Goal: Find specific page/section: Find specific page/section

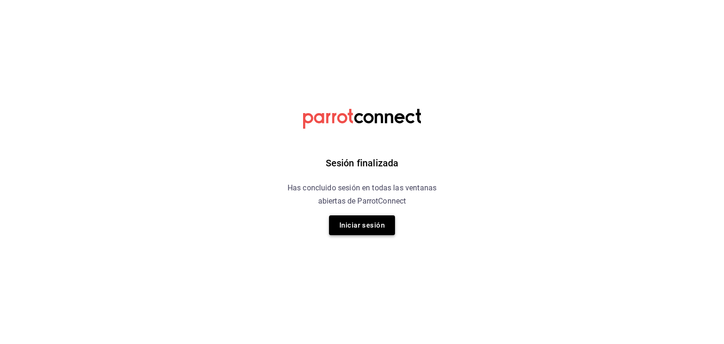
click at [353, 225] on button "Iniciar sesión" at bounding box center [362, 226] width 66 height 20
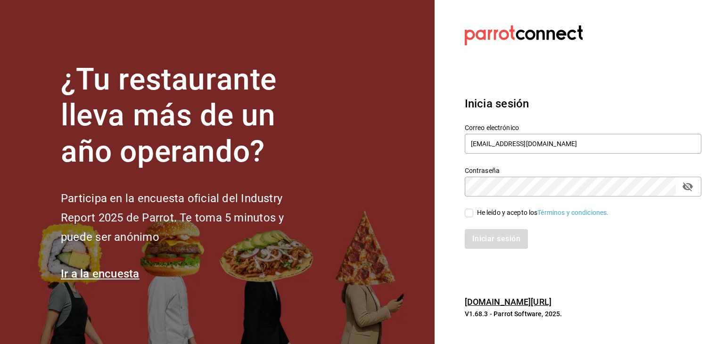
click at [471, 215] on input "He leído y acepto los Términos y condiciones." at bounding box center [469, 213] width 8 height 8
checkbox input "true"
click at [488, 241] on button "Iniciar sesión" at bounding box center [497, 239] width 64 height 20
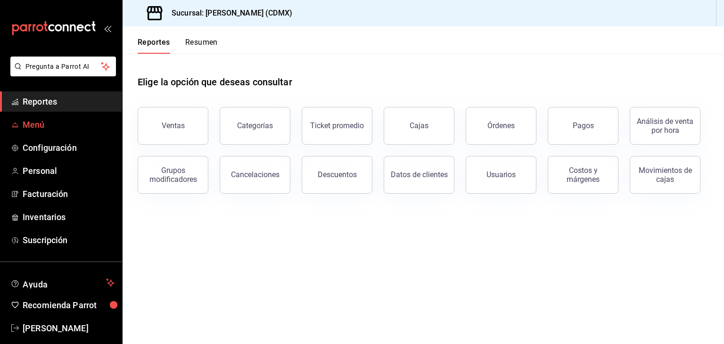
click at [74, 124] on span "Menú" at bounding box center [69, 124] width 92 height 13
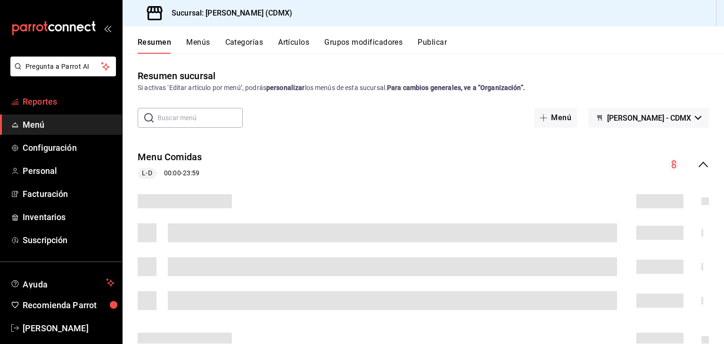
click at [72, 102] on span "Reportes" at bounding box center [69, 101] width 92 height 13
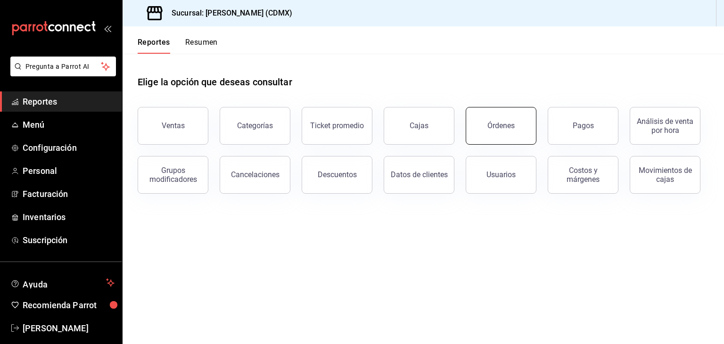
click at [511, 124] on div "Órdenes" at bounding box center [501, 125] width 27 height 9
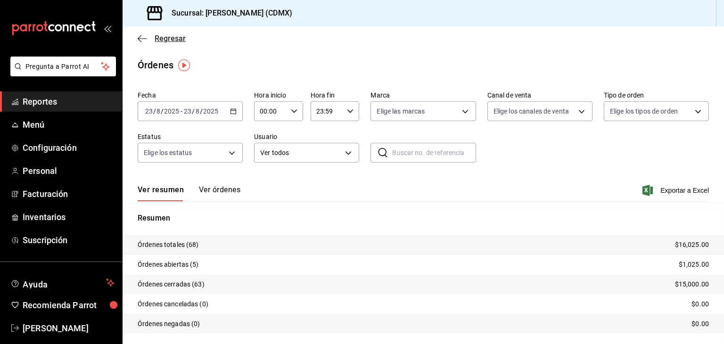
click at [142, 41] on icon "button" at bounding box center [142, 38] width 9 height 8
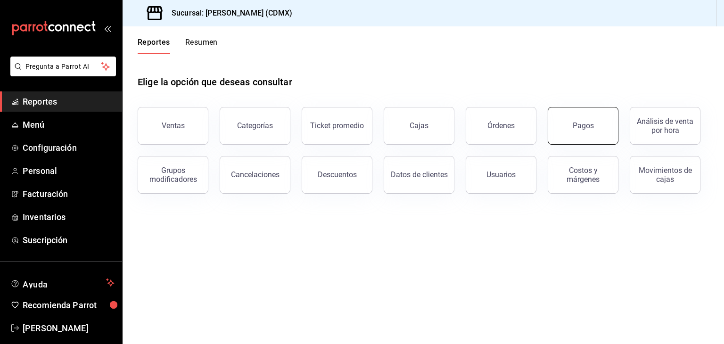
click at [578, 123] on div "Pagos" at bounding box center [583, 125] width 21 height 9
